Goal: Navigation & Orientation: Find specific page/section

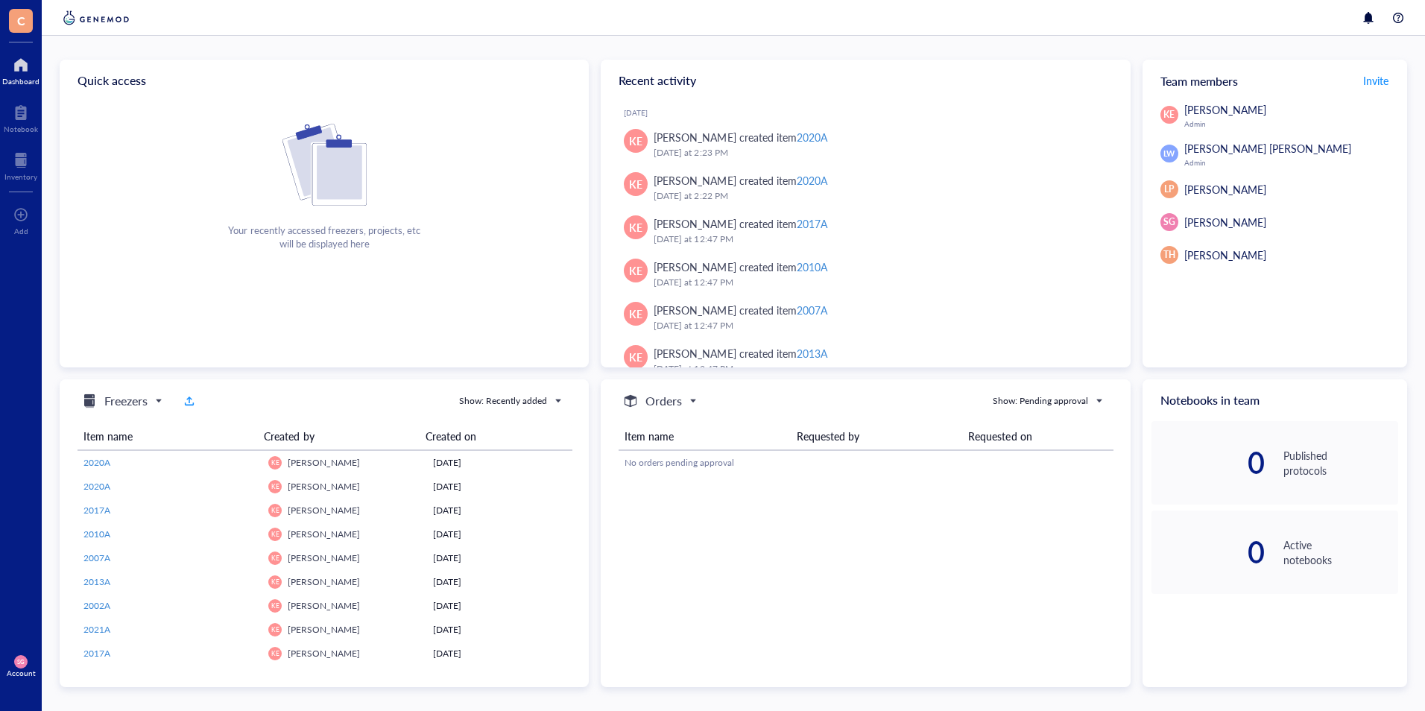
click at [20, 75] on div at bounding box center [20, 65] width 37 height 24
